Goal: Task Accomplishment & Management: Manage account settings

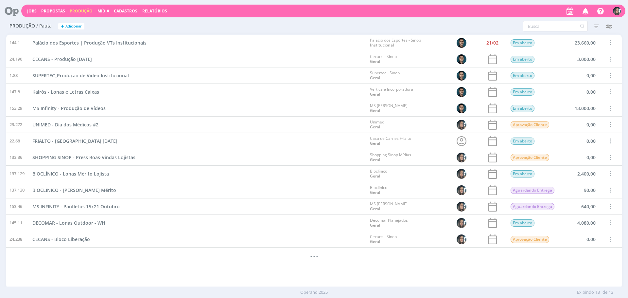
click at [125, 12] on span "Cadastros" at bounding box center [126, 11] width 24 height 6
click at [128, 23] on link "Clientes" at bounding box center [127, 22] width 55 height 10
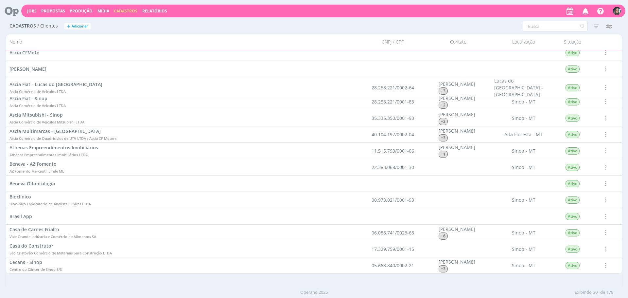
scroll to position [219, 0]
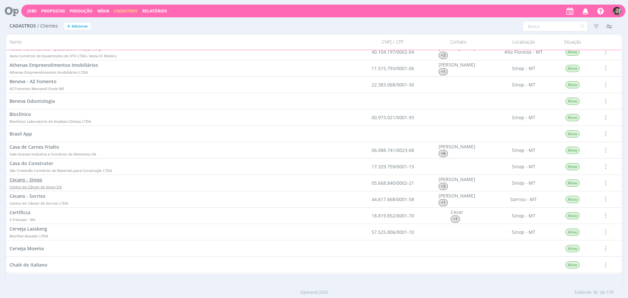
click at [39, 182] on span "Cecans - Sinop" at bounding box center [25, 179] width 33 height 6
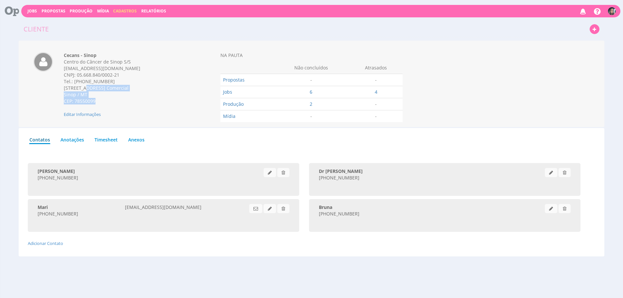
drag, startPoint x: 62, startPoint y: 90, endPoint x: 85, endPoint y: 55, distance: 41.4
click at [114, 108] on div "Cecans - Sinop Centro do Câncer de Sinop S/S [EMAIL_ADDRESS][DOMAIN_NAME] CNPJ:…" at bounding box center [127, 84] width 137 height 65
drag, startPoint x: 60, startPoint y: 53, endPoint x: 103, endPoint y: 100, distance: 63.7
click at [103, 100] on div "Cecans - Sinop Centro do Câncer de Sinop S/S faturamento@cecans.com.br CNPJ: 05…" at bounding box center [127, 84] width 137 height 65
copy div "Cecans - Sinop Centro do Câncer de Sinop S/S faturamento@cecans.com.br CNPJ: 05…"
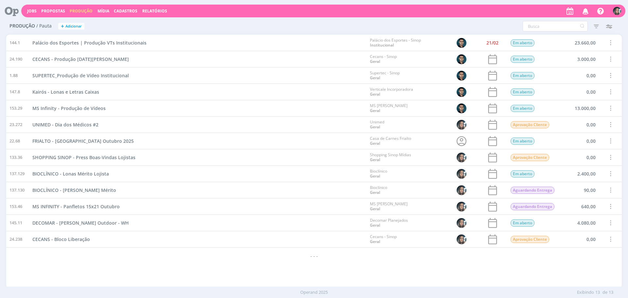
click at [106, 11] on link "Mídia" at bounding box center [103, 11] width 12 height 6
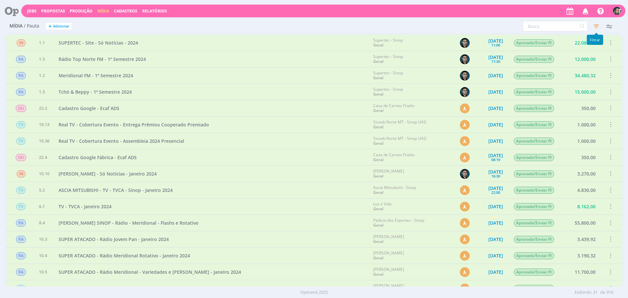
click at [595, 22] on icon "button" at bounding box center [596, 26] width 12 height 12
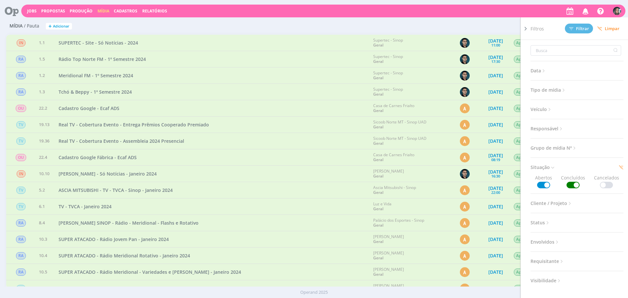
drag, startPoint x: 608, startPoint y: 30, endPoint x: 592, endPoint y: 35, distance: 16.7
click at [608, 30] on span "Limpar" at bounding box center [608, 28] width 22 height 5
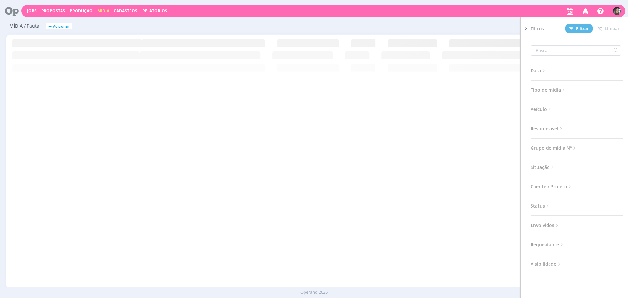
click at [406, 25] on div "Filtros Filtrar Limpar Data Personalizado a Tipo de mídia Selecione Veículo Sel…" at bounding box center [416, 26] width 410 height 10
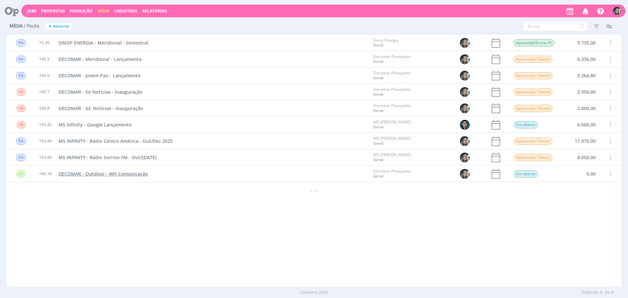
click at [129, 175] on span "DECOMAR - Outdoor - WH Comunicação" at bounding box center [104, 173] width 90 height 6
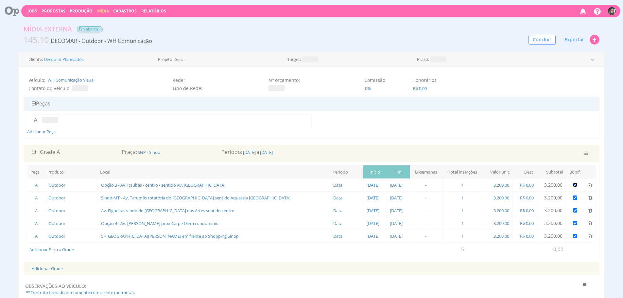
click at [575, 184] on input "checkbox" at bounding box center [575, 184] width 4 height 4
checkbox input "false"
click at [573, 199] on input "checkbox" at bounding box center [575, 197] width 4 height 4
checkbox input "false"
click at [574, 210] on input "checkbox" at bounding box center [575, 210] width 4 height 4
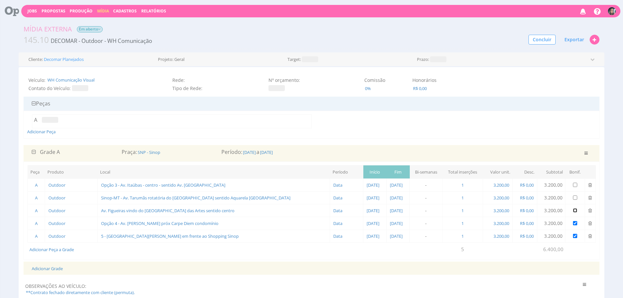
checkbox input "false"
click at [573, 222] on input "checkbox" at bounding box center [575, 223] width 4 height 4
checkbox input "false"
click at [574, 234] on input "checkbox" at bounding box center [575, 235] width 4 height 4
checkbox input "false"
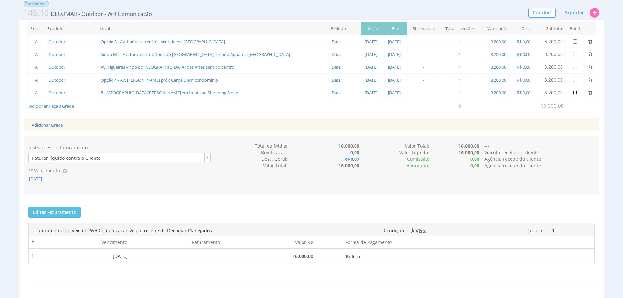
scroll to position [137, 0]
click at [43, 180] on span "15/10/2025" at bounding box center [35, 178] width 14 height 6
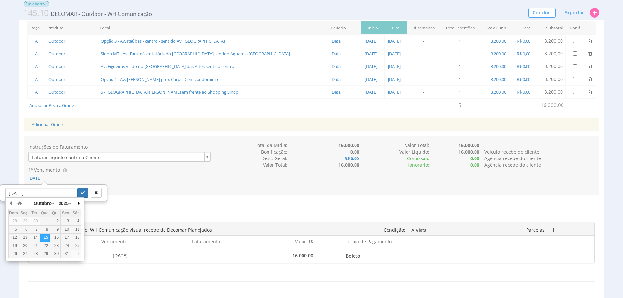
click at [77, 201] on button "button" at bounding box center [78, 203] width 7 height 10
drag, startPoint x: 73, startPoint y: 237, endPoint x: 75, endPoint y: 228, distance: 9.1
click at [73, 236] on div "15" at bounding box center [76, 237] width 10 height 6
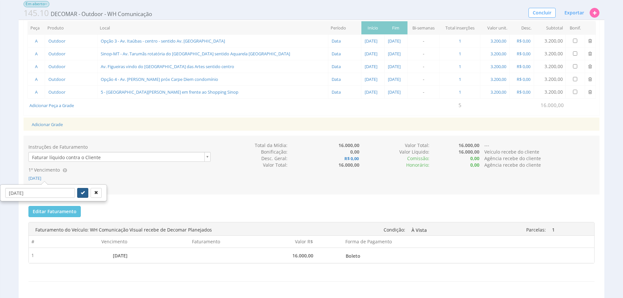
click at [80, 192] on button "submit" at bounding box center [82, 193] width 11 height 10
type input "15/11/2025"
click at [60, 210] on button "Editar Faturamento" at bounding box center [54, 211] width 52 height 11
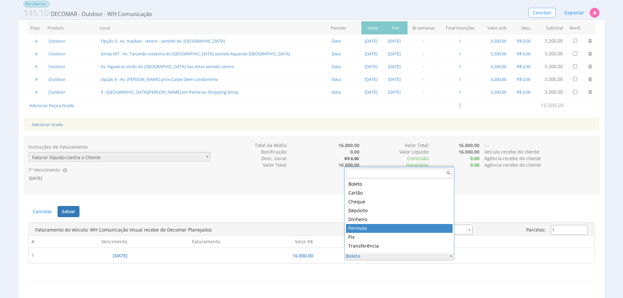
type input "9"
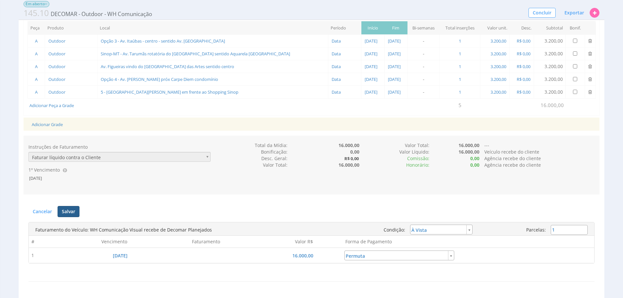
click at [72, 209] on button "Salvar" at bounding box center [69, 211] width 22 height 11
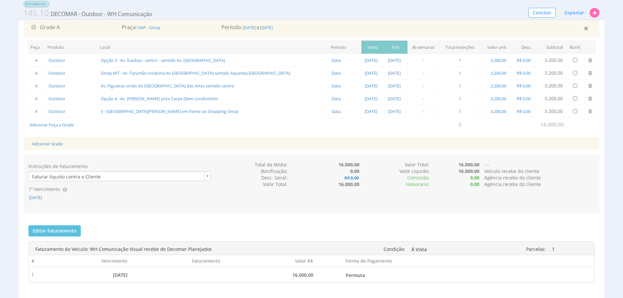
scroll to position [103, 0]
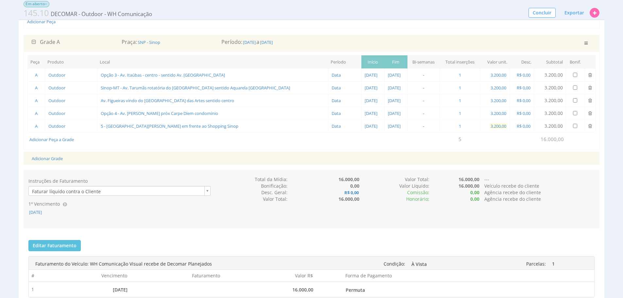
click at [498, 128] on span "3.200,00" at bounding box center [498, 126] width 17 height 6
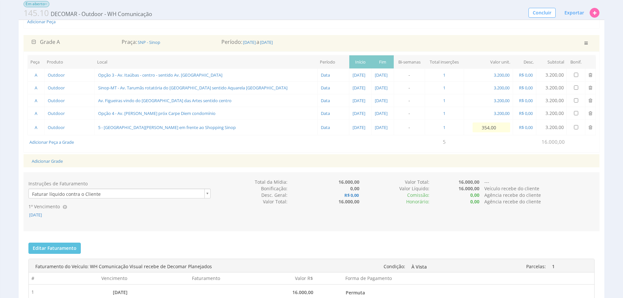
type input "3.540,00"
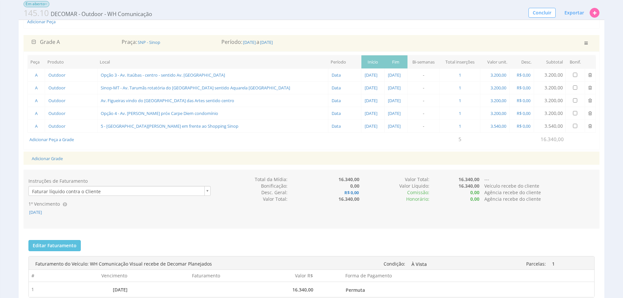
scroll to position [189, 0]
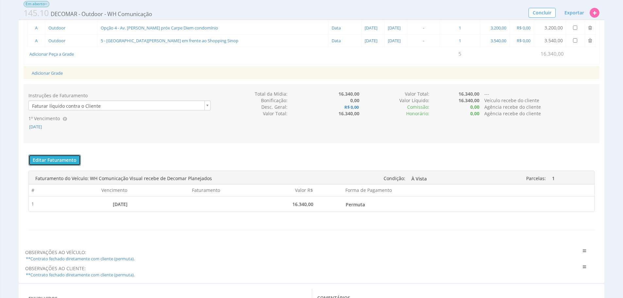
drag, startPoint x: 63, startPoint y: 157, endPoint x: 72, endPoint y: 158, distance: 8.5
click at [63, 157] on button "Editar Faturamento" at bounding box center [54, 159] width 52 height 11
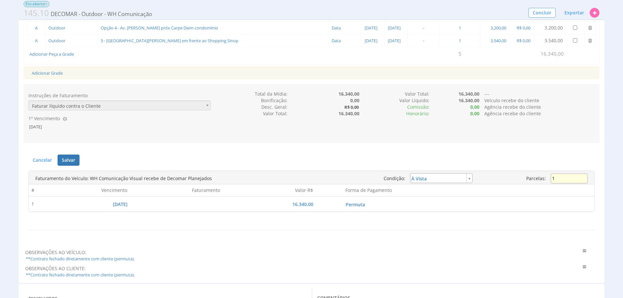
click at [576, 176] on input "1" at bounding box center [569, 178] width 37 height 10
type input "2"
type input "installment"
type input "8.170,00"
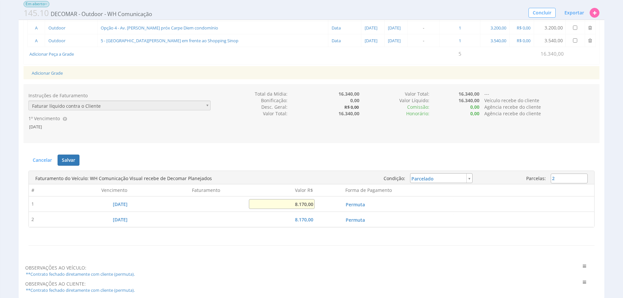
click at [311, 208] on input "8.170,00" at bounding box center [282, 204] width 66 height 10
type input "16.000,00"
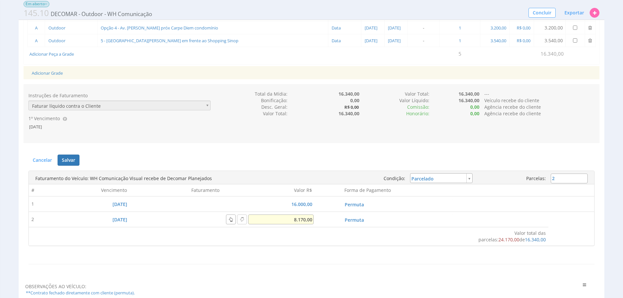
click at [308, 221] on input "8.170,00" at bounding box center [280, 219] width 65 height 10
type input "340,00"
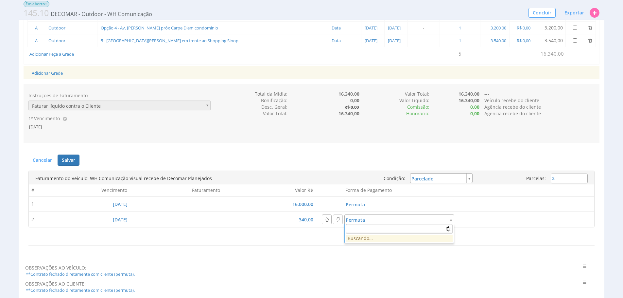
drag, startPoint x: 347, startPoint y: 217, endPoint x: 352, endPoint y: 217, distance: 4.6
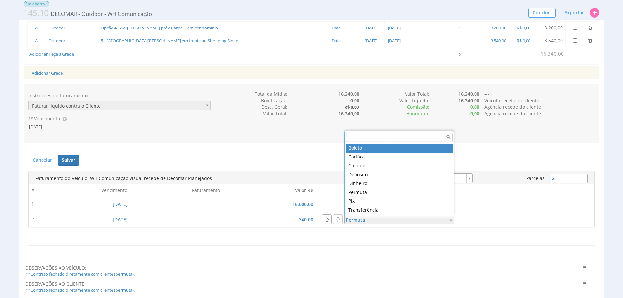
type input "2"
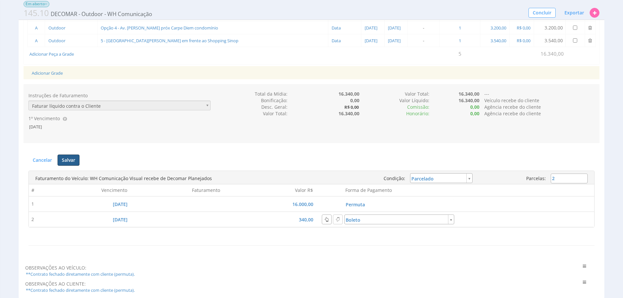
click at [69, 157] on button "Salvar" at bounding box center [69, 159] width 22 height 11
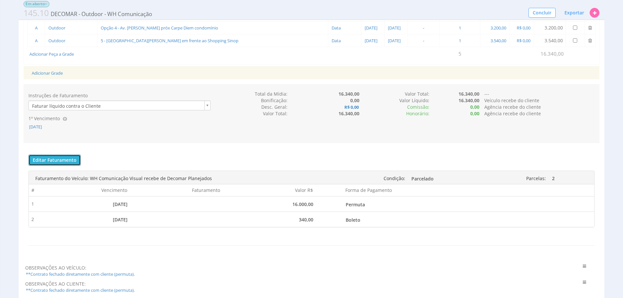
click at [49, 157] on button "Editar Faturamento" at bounding box center [54, 159] width 52 height 11
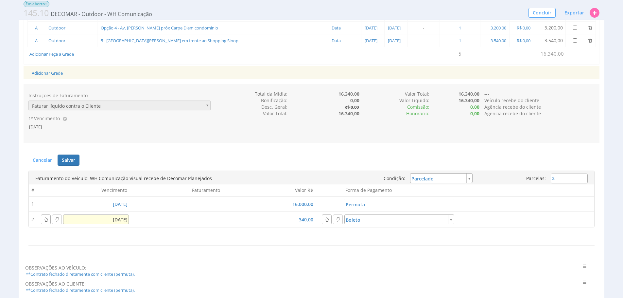
click at [119, 220] on input "[DATE]" at bounding box center [96, 219] width 66 height 10
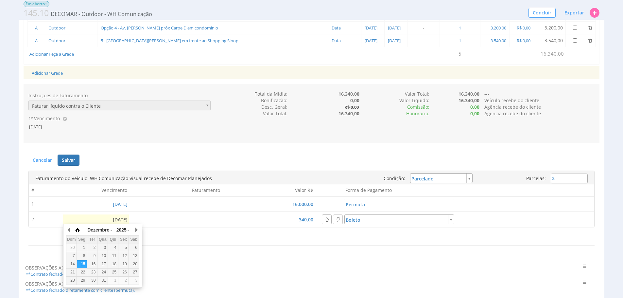
drag, startPoint x: 69, startPoint y: 230, endPoint x: 77, endPoint y: 233, distance: 8.4
click at [69, 230] on button "button" at bounding box center [69, 230] width 7 height 10
click at [136, 263] on div "15" at bounding box center [134, 264] width 10 height 6
type input "[DATE]"
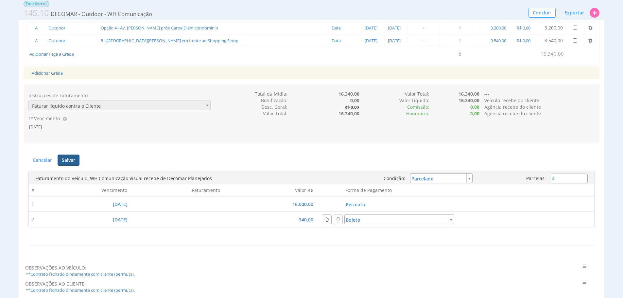
click at [76, 159] on button "Salvar" at bounding box center [69, 159] width 22 height 11
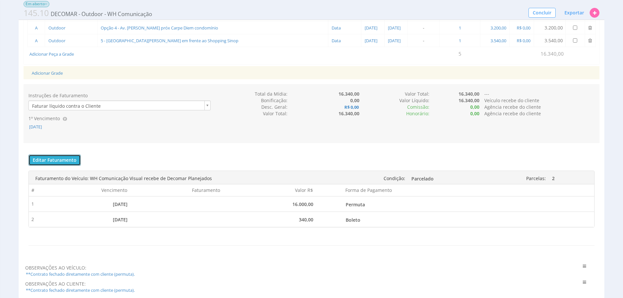
drag, startPoint x: 44, startPoint y: 156, endPoint x: 74, endPoint y: 168, distance: 31.9
click at [44, 157] on button "Editar Faturamento" at bounding box center [54, 159] width 52 height 11
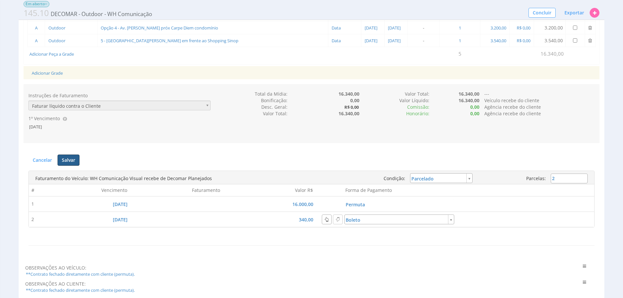
click at [70, 157] on button "Salvar" at bounding box center [69, 159] width 22 height 11
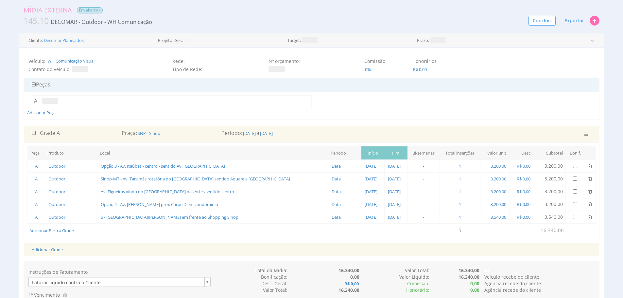
scroll to position [19, 0]
click at [582, 21] on span "Exportar" at bounding box center [574, 21] width 20 height 6
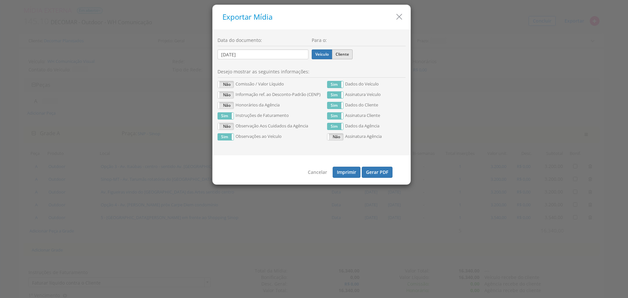
click at [346, 54] on label "Cliente" at bounding box center [342, 54] width 21 height 10
click at [0, 0] on input "Cliente" at bounding box center [0, 0] width 0 height 0
click at [224, 105] on label "Não" at bounding box center [226, 105] width 16 height 7
click at [228, 93] on label "Não" at bounding box center [226, 95] width 16 height 7
click at [227, 108] on label "Sim" at bounding box center [226, 105] width 16 height 7
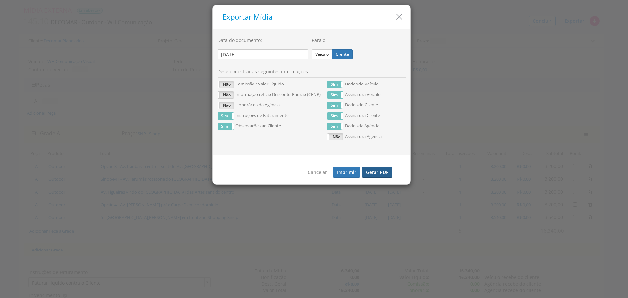
click at [367, 168] on button "Gerar PDF" at bounding box center [377, 171] width 31 height 11
click at [327, 52] on label "Veículo" at bounding box center [322, 54] width 21 height 10
click at [0, 0] on input "Veículo" at bounding box center [0, 0] width 0 height 0
click at [375, 176] on button "Gerar PDF" at bounding box center [377, 171] width 31 height 11
click at [397, 15] on icon "button" at bounding box center [398, 16] width 9 height 9
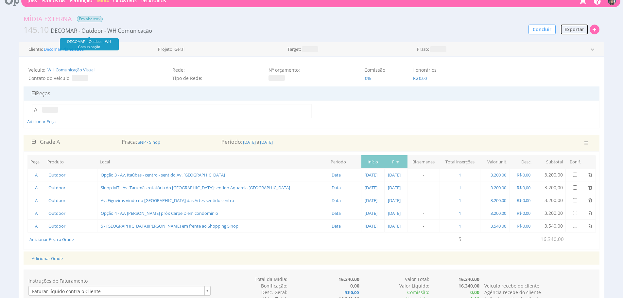
scroll to position [0, 0]
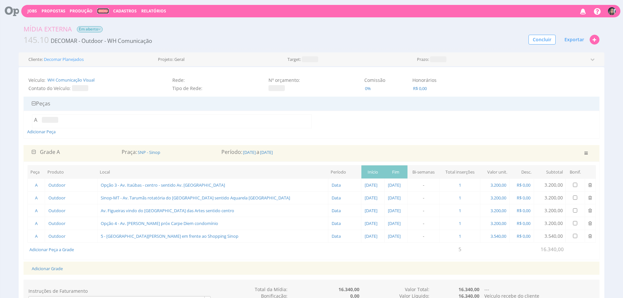
click at [100, 11] on link "Mídia" at bounding box center [103, 11] width 12 height 6
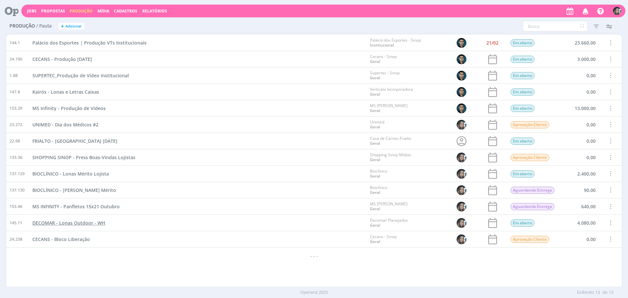
click at [77, 221] on span "DECOMAR - Lonas Outdoor - WH" at bounding box center [68, 222] width 73 height 6
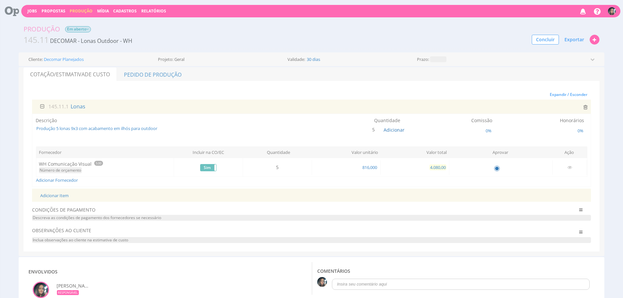
click at [437, 165] on span "4.080,00" at bounding box center [437, 167] width 17 height 6
type input "3.740,00"
click at [159, 77] on link "Pedido de Produção" at bounding box center [152, 74] width 71 height 14
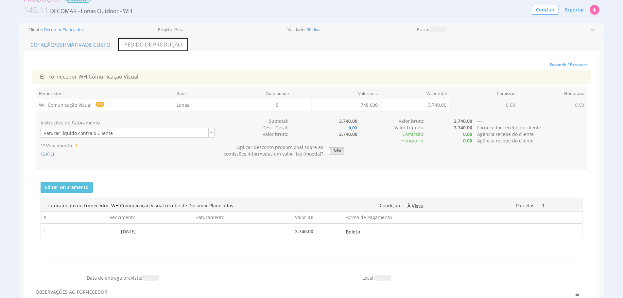
scroll to position [35, 0]
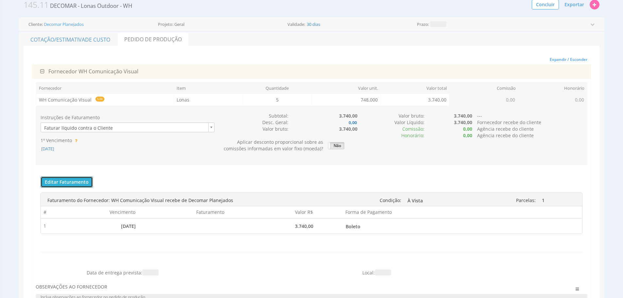
click at [92, 184] on button "Editar Faturamento" at bounding box center [67, 181] width 52 height 11
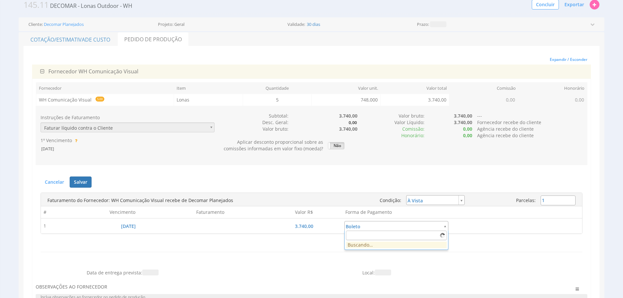
drag, startPoint x: 357, startPoint y: 226, endPoint x: 391, endPoint y: 229, distance: 34.8
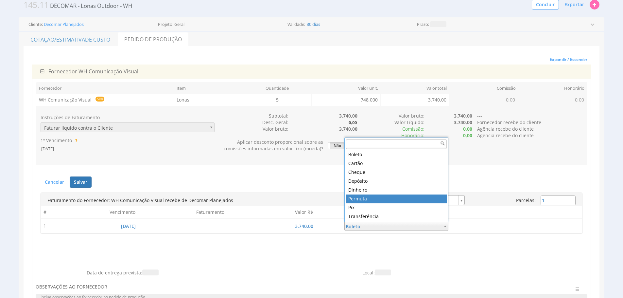
type input "9"
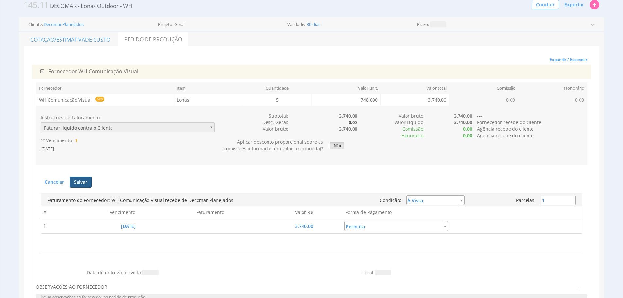
click at [83, 181] on button "Salvar" at bounding box center [81, 181] width 22 height 11
click at [50, 146] on span "[DATE]" at bounding box center [48, 149] width 14 height 6
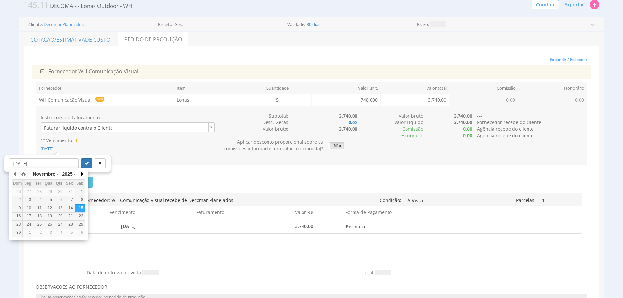
click at [82, 172] on button "button" at bounding box center [82, 174] width 7 height 10
click at [17, 171] on button "button" at bounding box center [15, 174] width 7 height 10
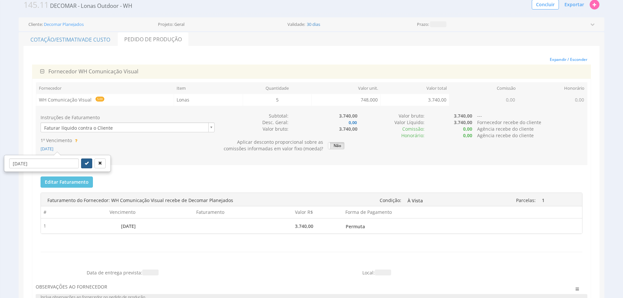
click at [81, 164] on button "submit" at bounding box center [86, 163] width 11 height 10
type input "[DATE]"
click at [53, 148] on span "[DATE]" at bounding box center [47, 149] width 13 height 6
click at [79, 166] on button "submit" at bounding box center [84, 163] width 11 height 10
type input "[DATE]"
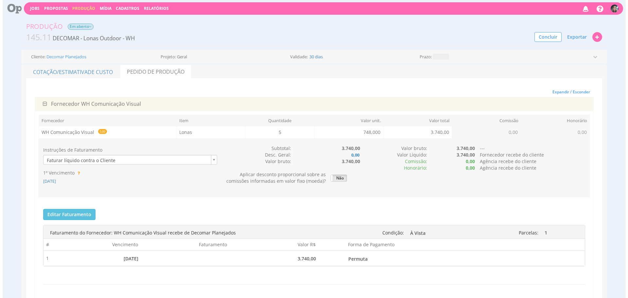
scroll to position [0, 0]
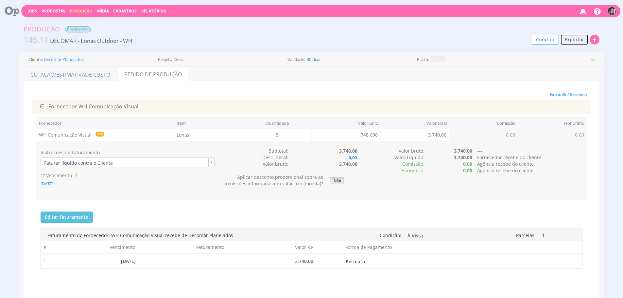
click at [576, 39] on span "Exportar" at bounding box center [574, 39] width 20 height 6
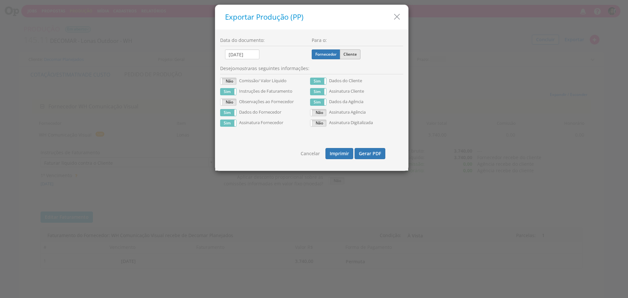
click at [351, 51] on label "Cliente" at bounding box center [350, 54] width 21 height 10
click at [0, 0] on input "Cliente" at bounding box center [0, 0] width 0 height 0
click at [369, 150] on button "Gerar PDF" at bounding box center [369, 153] width 31 height 11
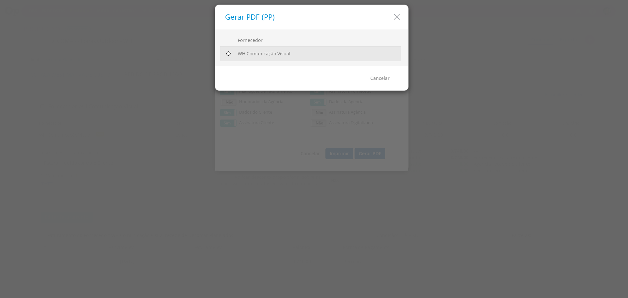
click at [228, 52] on input "radio" at bounding box center [228, 53] width 7 height 7
radio input "true"
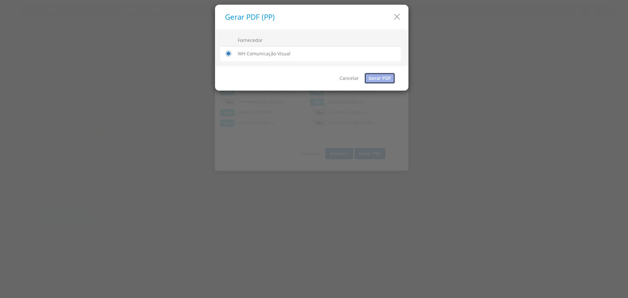
click at [368, 77] on link "Gerar PDF" at bounding box center [379, 78] width 31 height 11
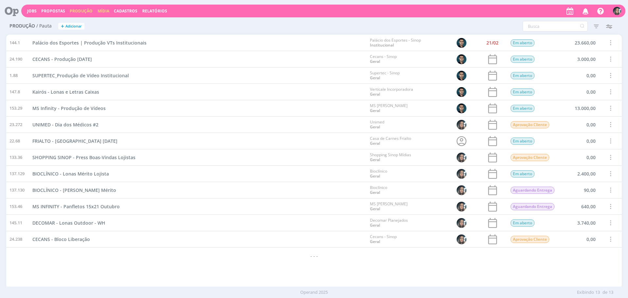
click at [101, 11] on link "Mídia" at bounding box center [103, 11] width 12 height 6
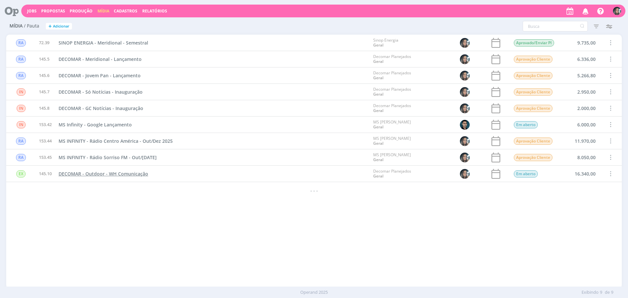
click at [100, 173] on span "DECOMAR - Outdoor - WH Comunicação" at bounding box center [104, 173] width 90 height 6
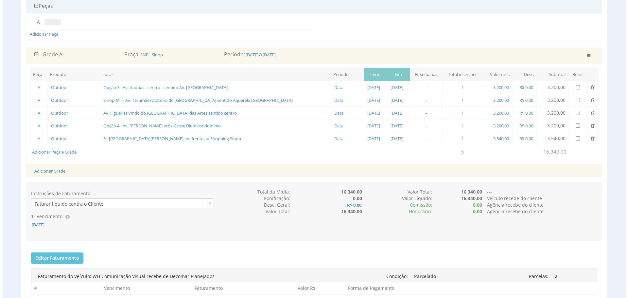
scroll to position [174, 0]
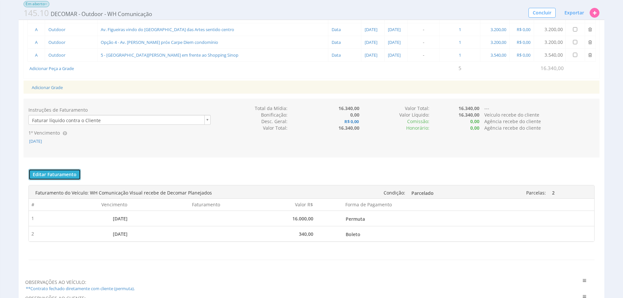
click at [59, 172] on button "Editar Faturamento" at bounding box center [54, 174] width 52 height 11
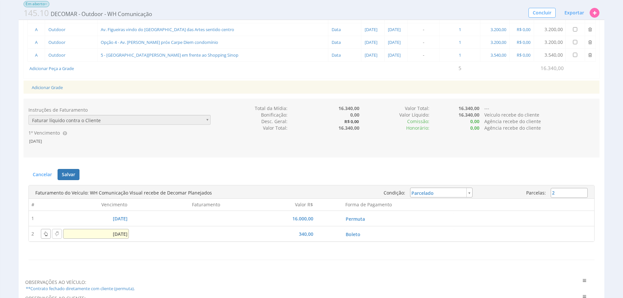
click at [115, 230] on input "[DATE]" at bounding box center [96, 234] width 66 height 10
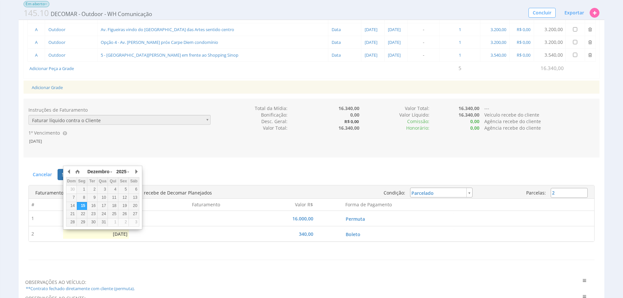
click at [69, 174] on button "button" at bounding box center [69, 171] width 7 height 10
click at [135, 207] on div "15" at bounding box center [134, 206] width 10 height 6
type input "[DATE]"
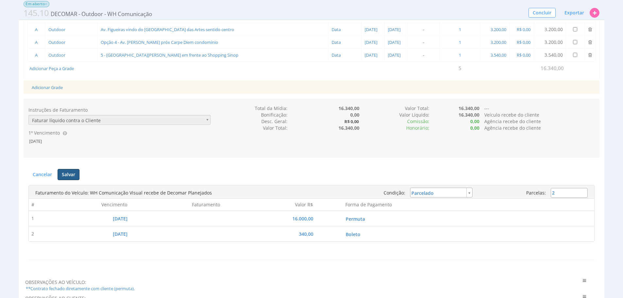
click at [65, 172] on button "Salvar" at bounding box center [69, 174] width 22 height 11
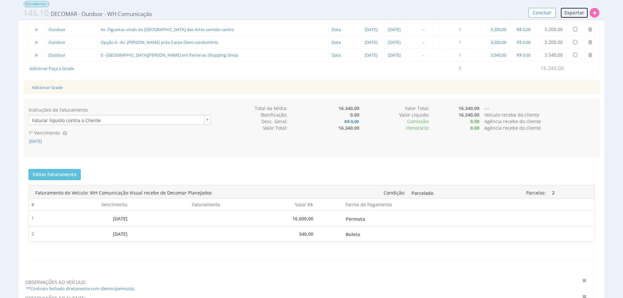
click at [575, 14] on span "Exportar" at bounding box center [574, 12] width 20 height 6
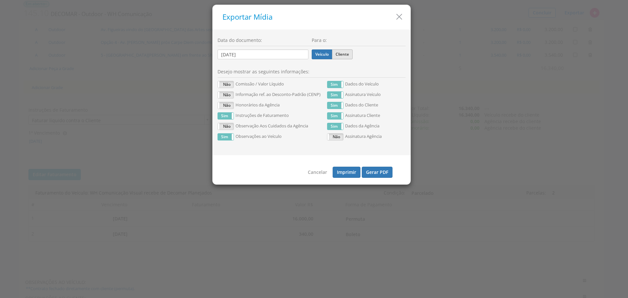
click at [339, 56] on label "Cliente" at bounding box center [342, 54] width 21 height 10
click at [0, 0] on input "Cliente" at bounding box center [0, 0] width 0 height 0
click at [377, 172] on button "Gerar PDF" at bounding box center [377, 171] width 31 height 11
click at [313, 55] on label "Veículo" at bounding box center [322, 54] width 21 height 10
click at [0, 0] on input "Veículo" at bounding box center [0, 0] width 0 height 0
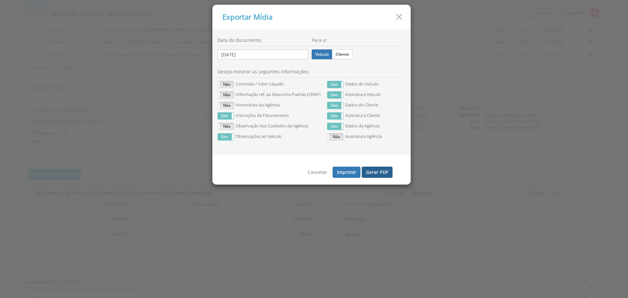
click at [386, 175] on button "Gerar PDF" at bounding box center [377, 171] width 31 height 11
